Goal: Task Accomplishment & Management: Use online tool/utility

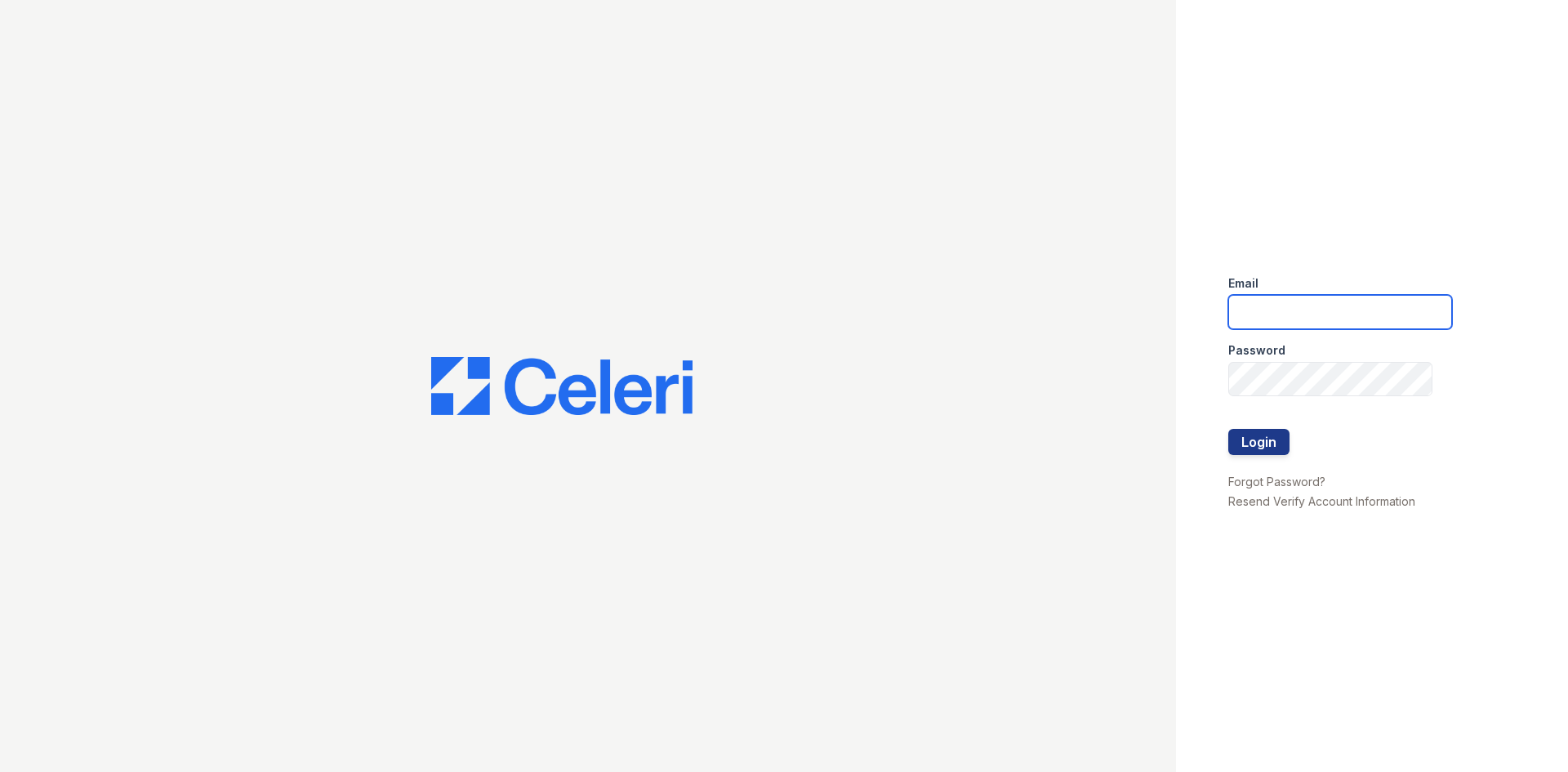
click at [1408, 316] on input "email" at bounding box center [1340, 313] width 223 height 35
type input "[EMAIL_ADDRESS]"
click at [1228, 429] on button "Login" at bounding box center [1259, 442] width 61 height 26
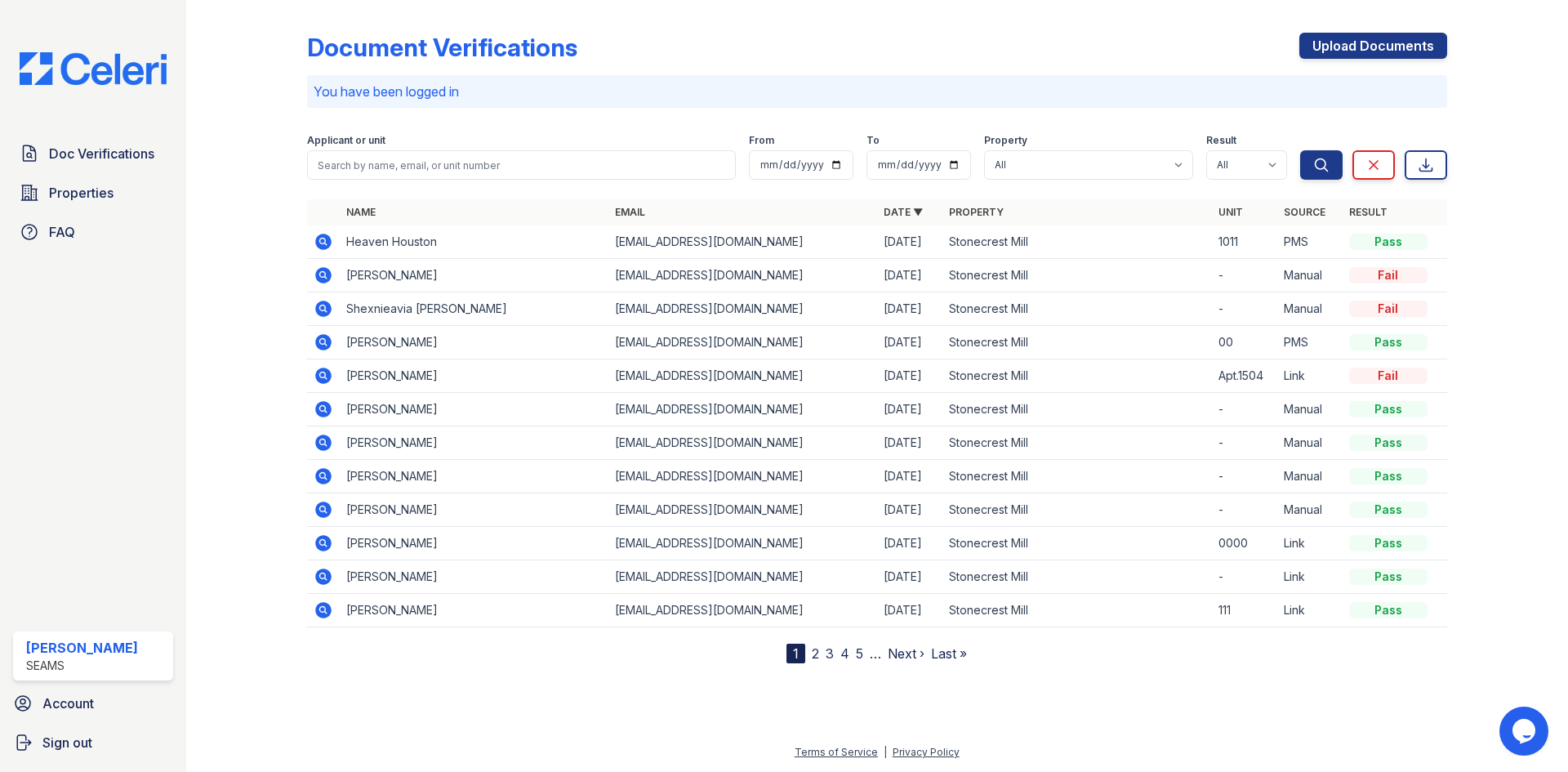
click at [326, 245] on icon at bounding box center [323, 242] width 20 height 20
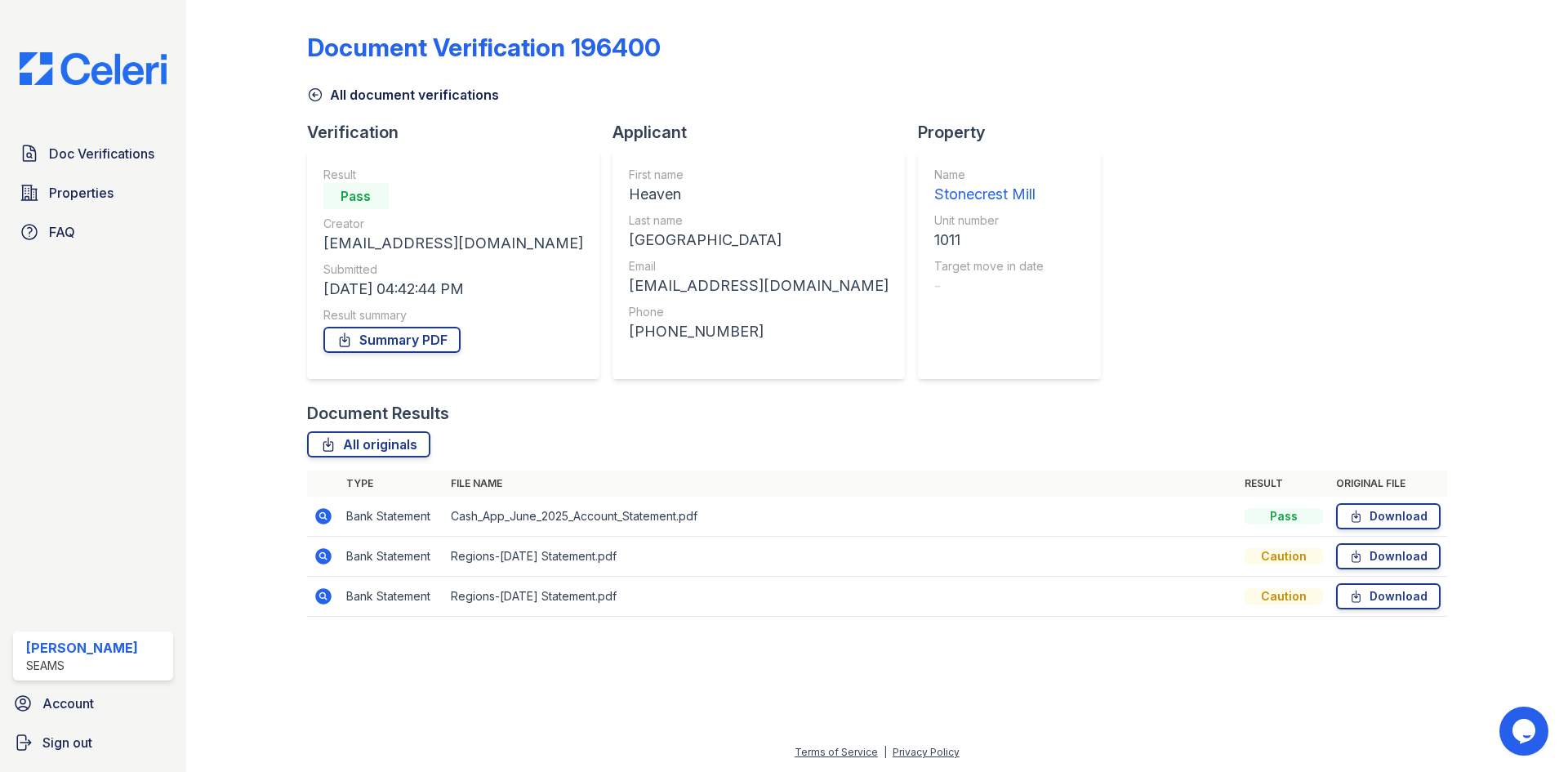
click at [319, 521] on icon at bounding box center [323, 516] width 16 height 16
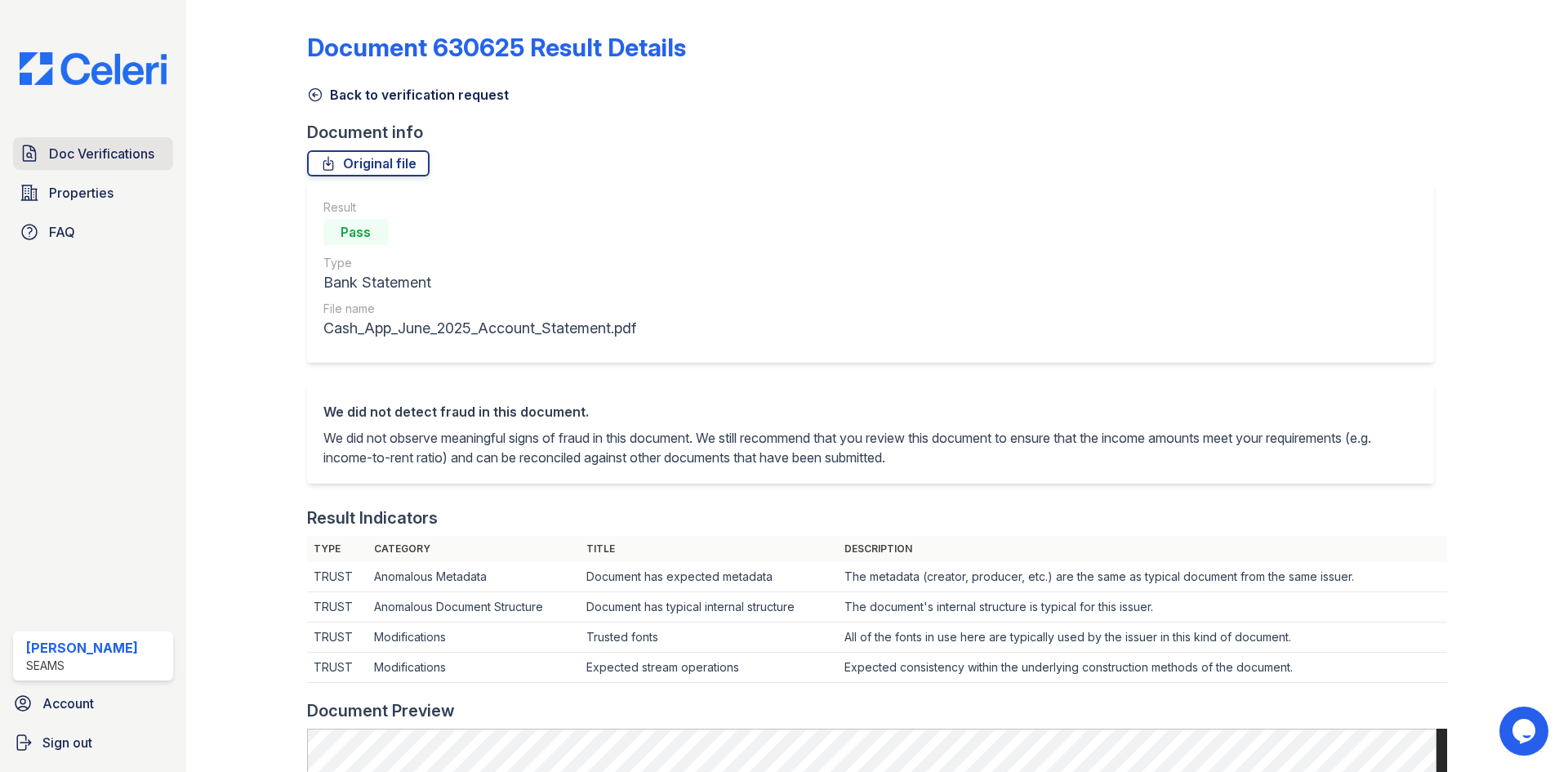
click at [86, 137] on link "Doc Verifications" at bounding box center [93, 153] width 160 height 33
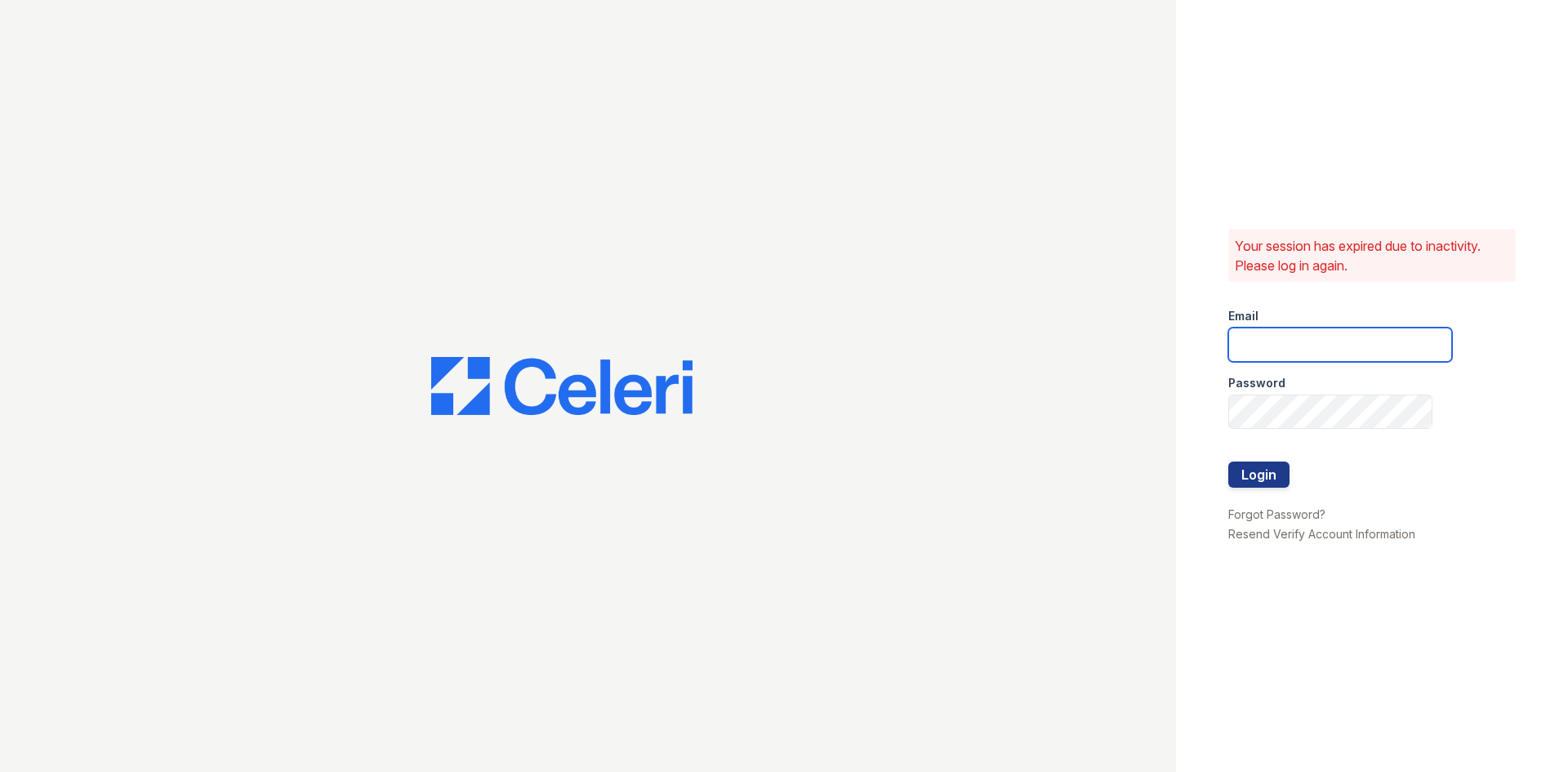
click at [1279, 346] on input "email" at bounding box center [1340, 345] width 223 height 35
type input "lc3stonecrest@seamspm.ai"
click at [1228, 462] on button "Login" at bounding box center [1259, 475] width 61 height 26
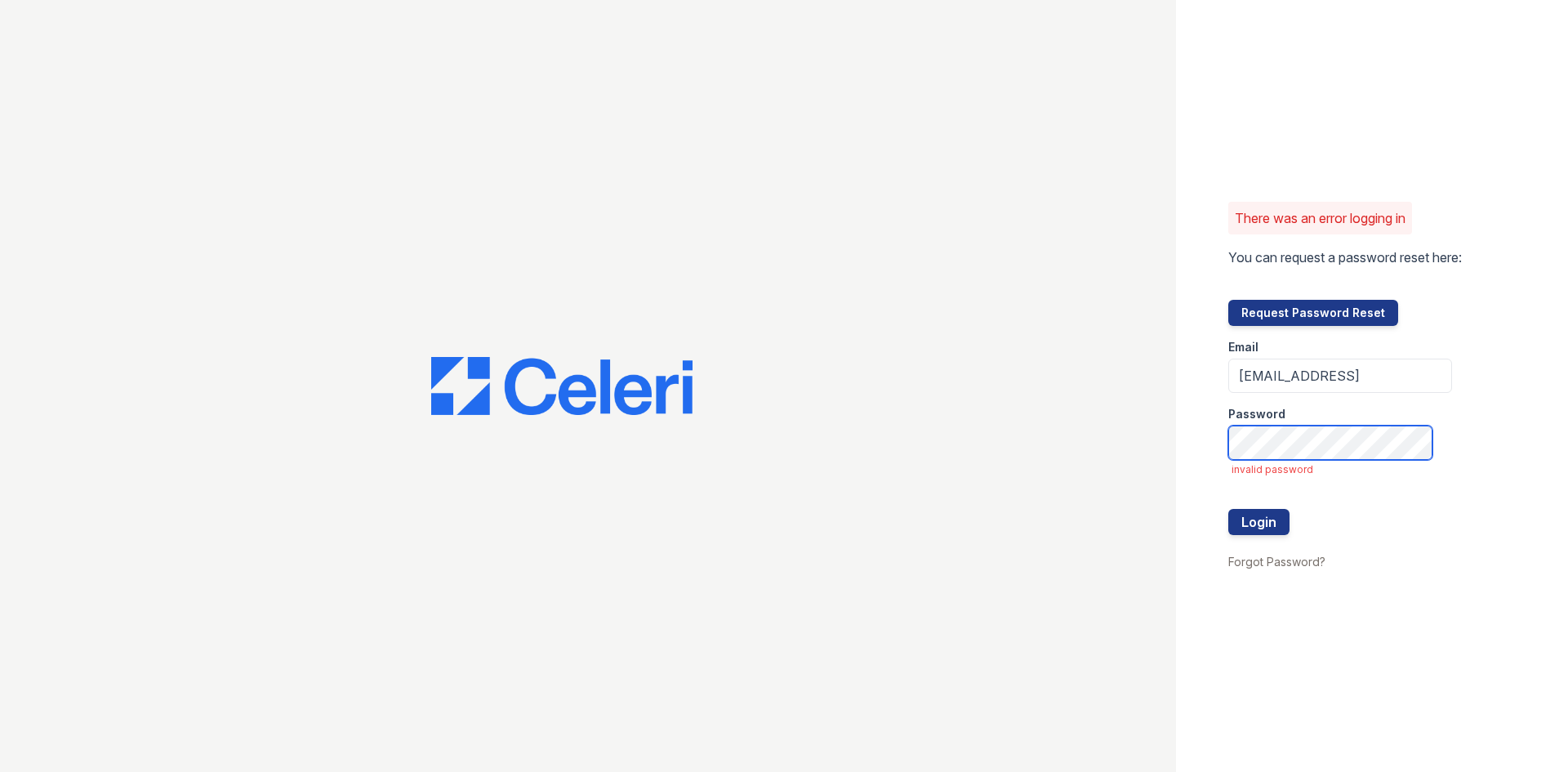
click at [1228, 509] on button "Login" at bounding box center [1259, 522] width 61 height 26
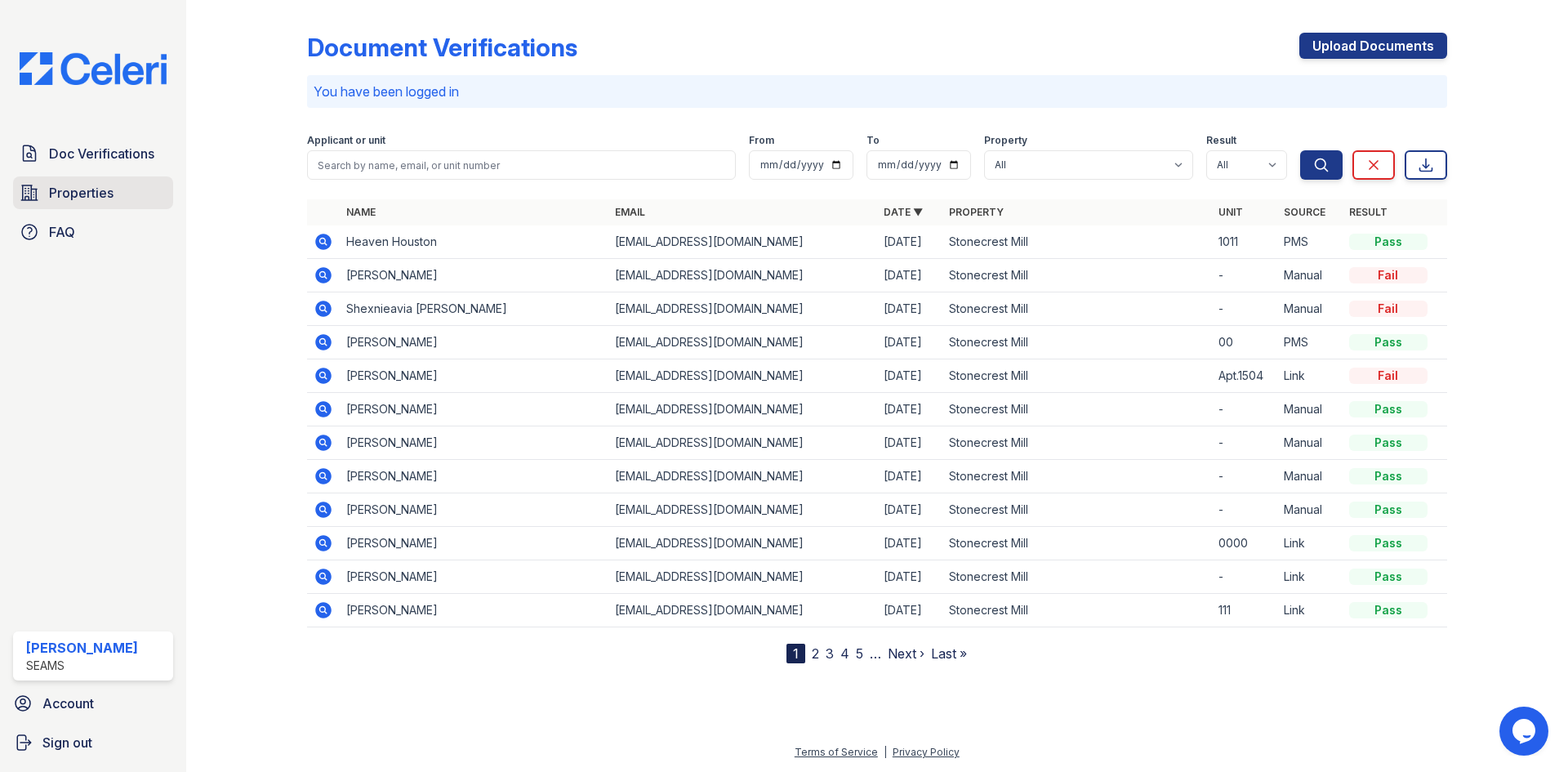
click at [89, 183] on span "Properties" at bounding box center [81, 193] width 64 height 20
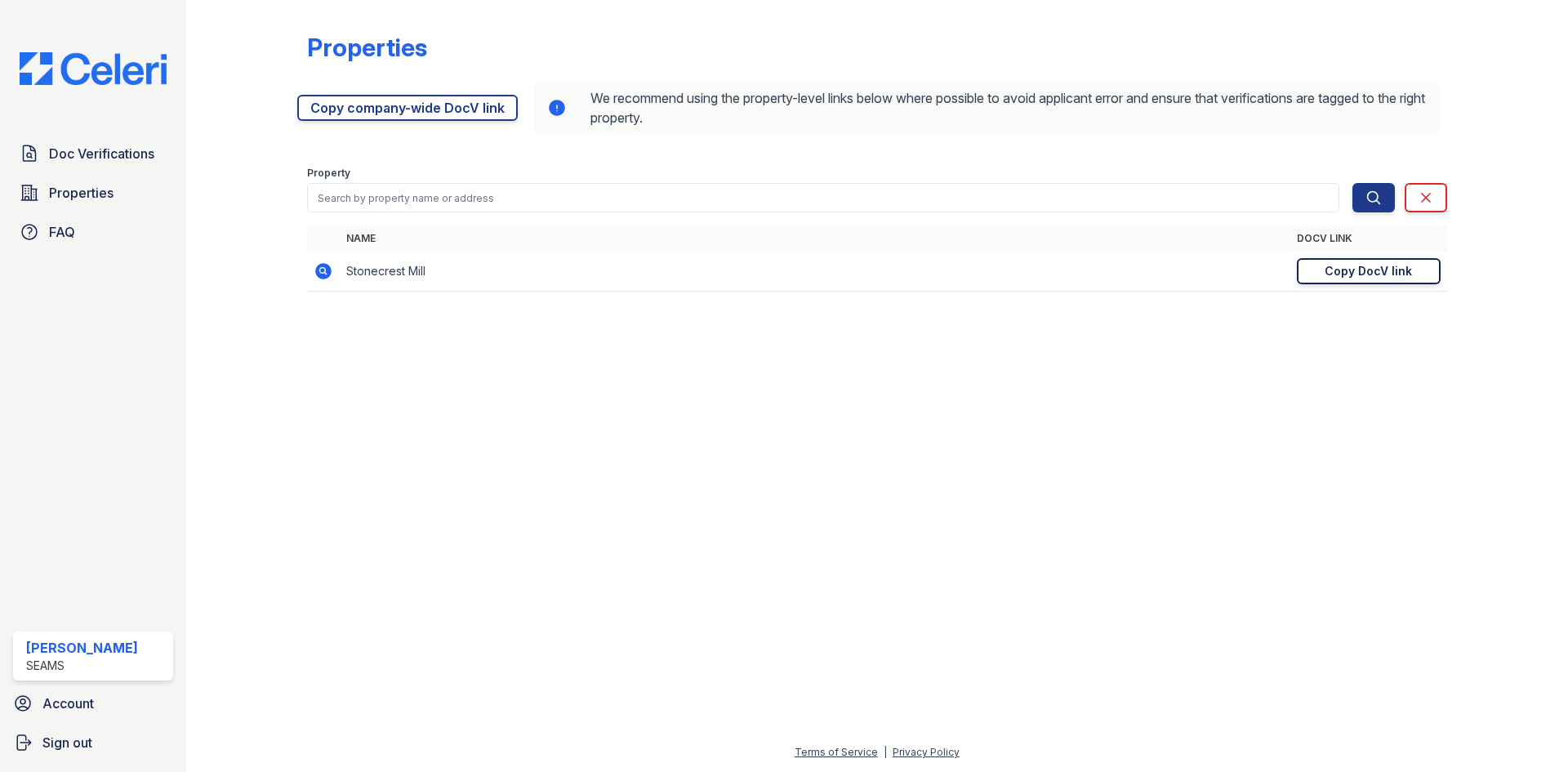
click at [1335, 269] on div "Copy DocV link" at bounding box center [1368, 271] width 87 height 16
click at [110, 156] on span "Doc Verifications" at bounding box center [101, 153] width 106 height 20
